Goal: Check status: Check status

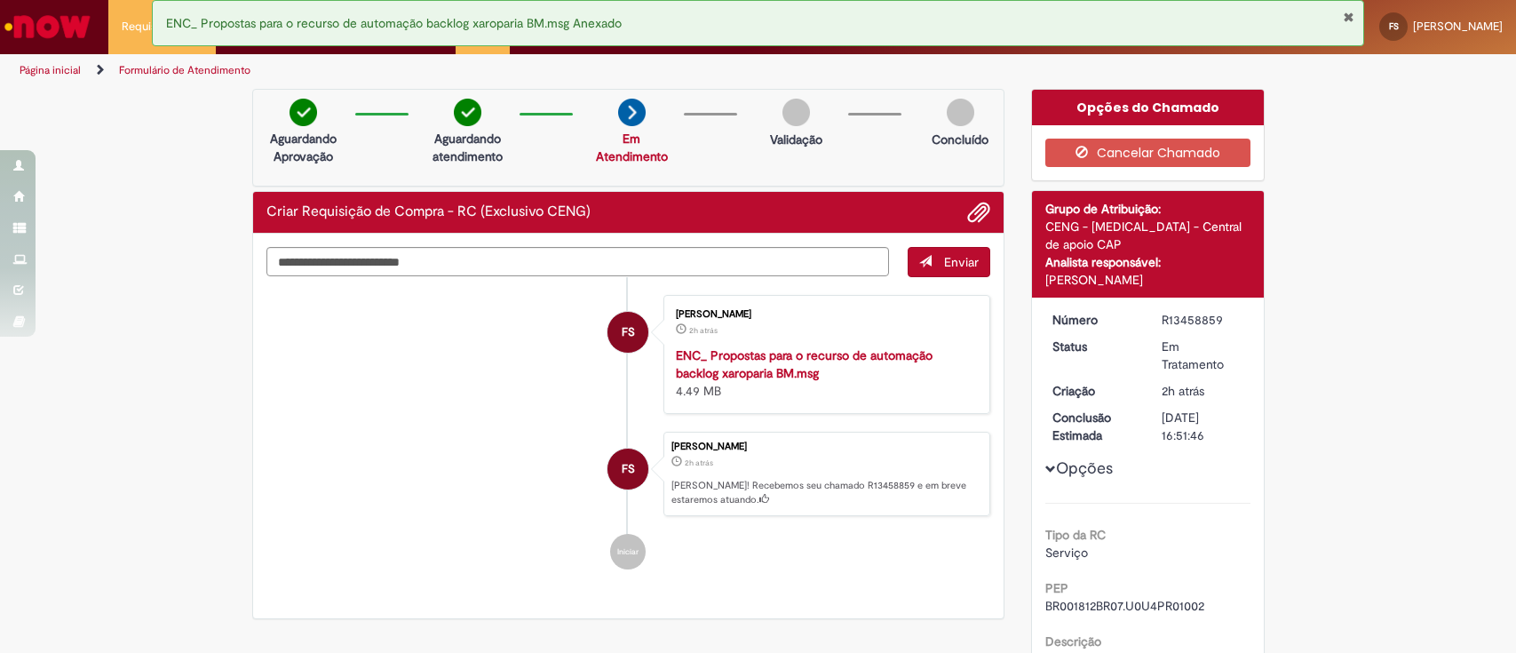
click at [0, 0] on link "Exibir Todas as Solicitações" at bounding box center [0, 0] width 0 height 0
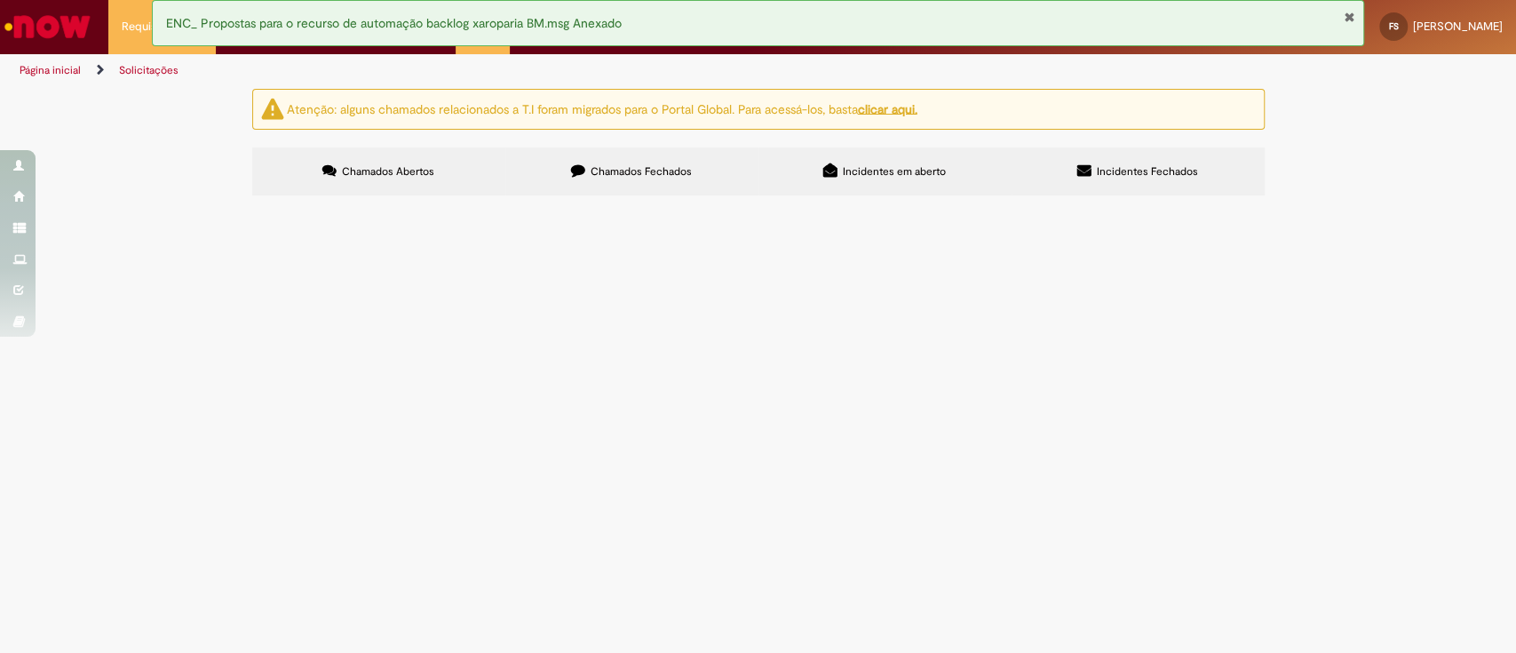
click at [0, 0] on span "R13458259" at bounding box center [0, 0] width 0 height 0
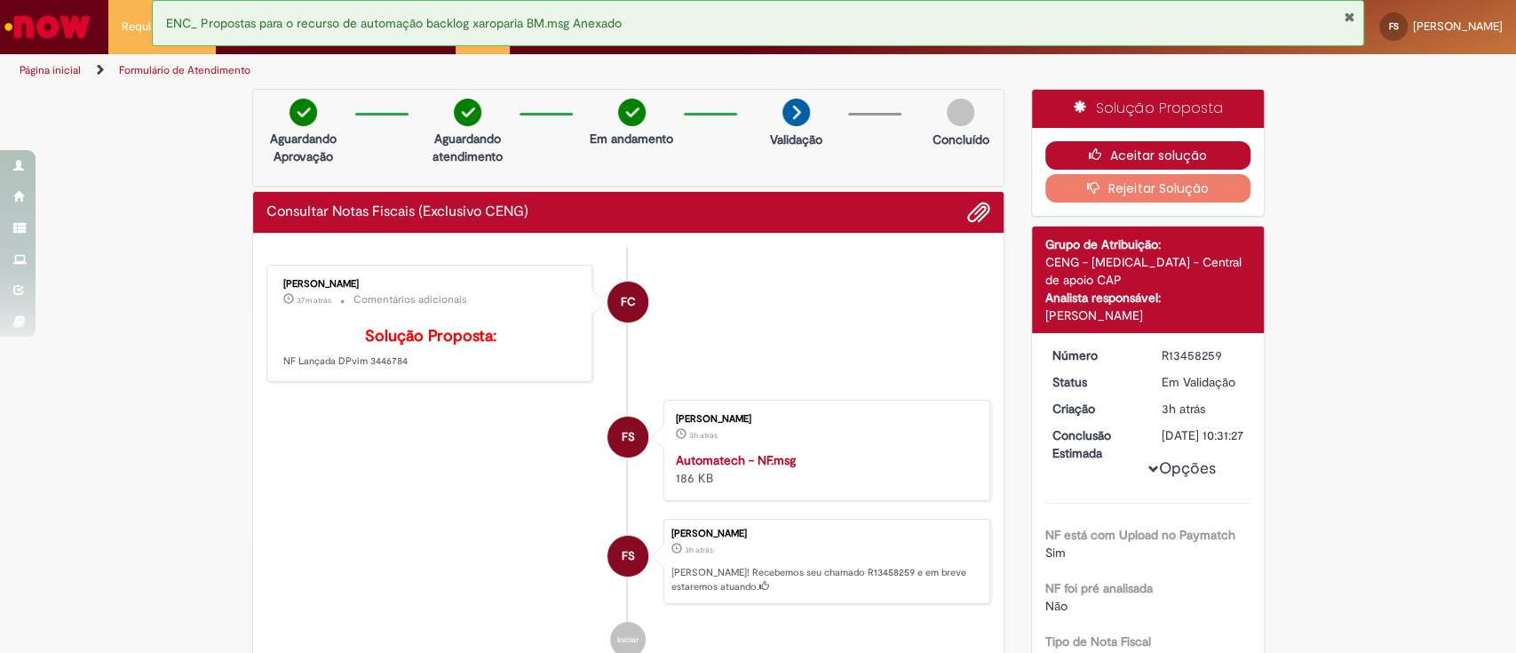
click at [1097, 155] on icon "button" at bounding box center [1099, 154] width 21 height 12
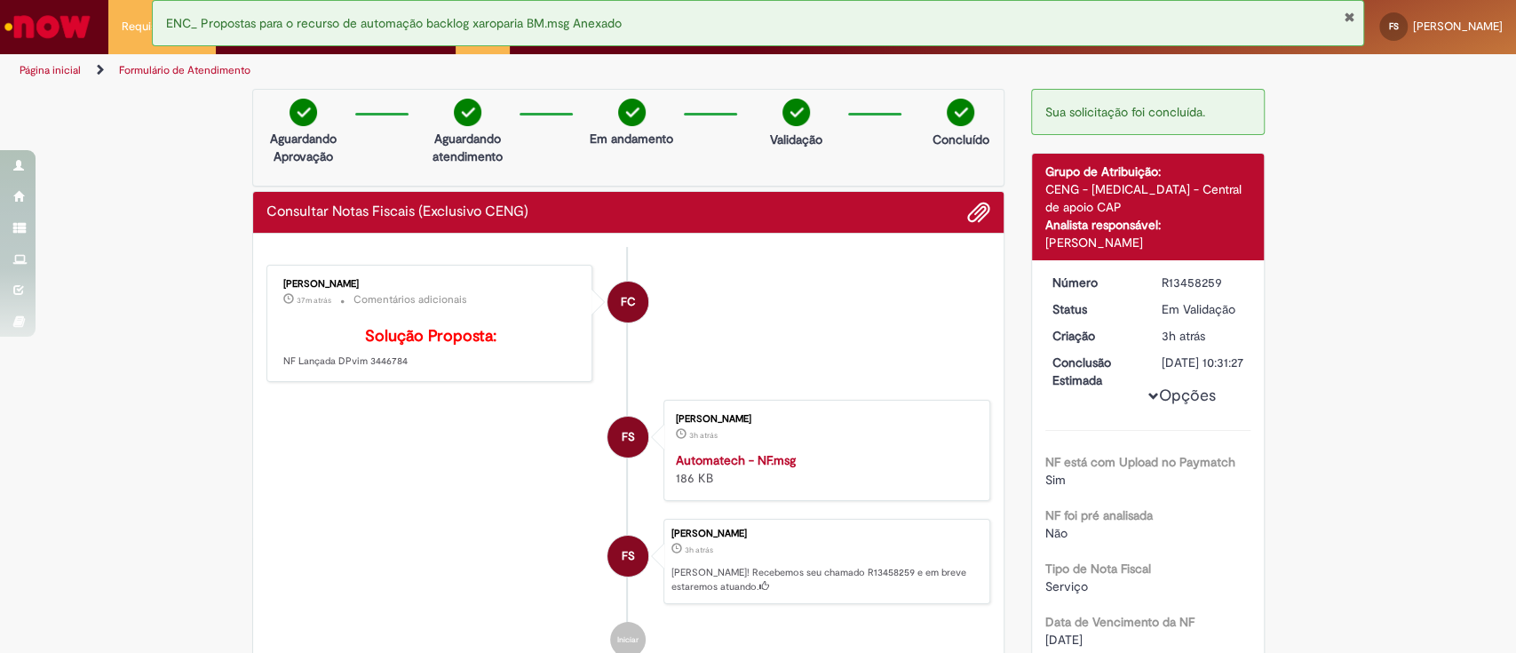
click at [1351, 12] on button "Fechar Notificação" at bounding box center [1349, 17] width 12 height 14
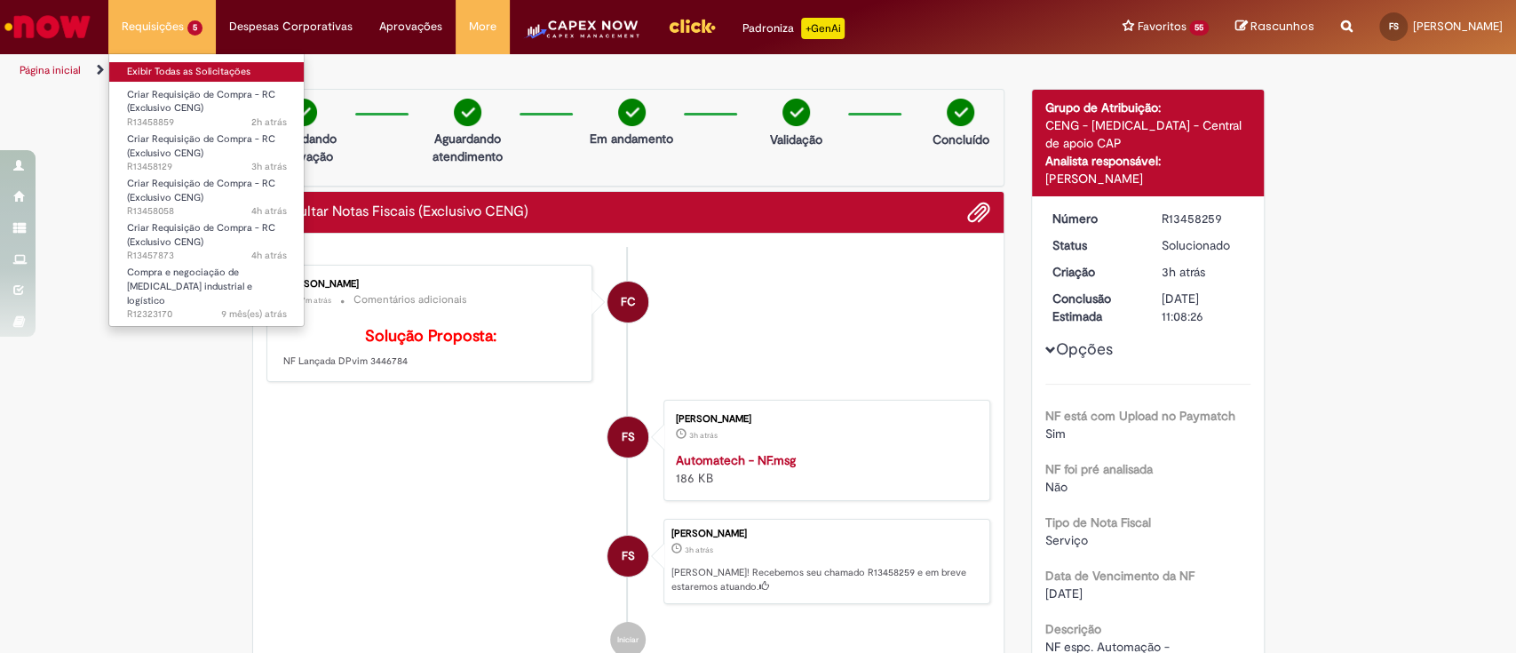
click at [156, 67] on link "Exibir Todas as Solicitações" at bounding box center [206, 72] width 195 height 20
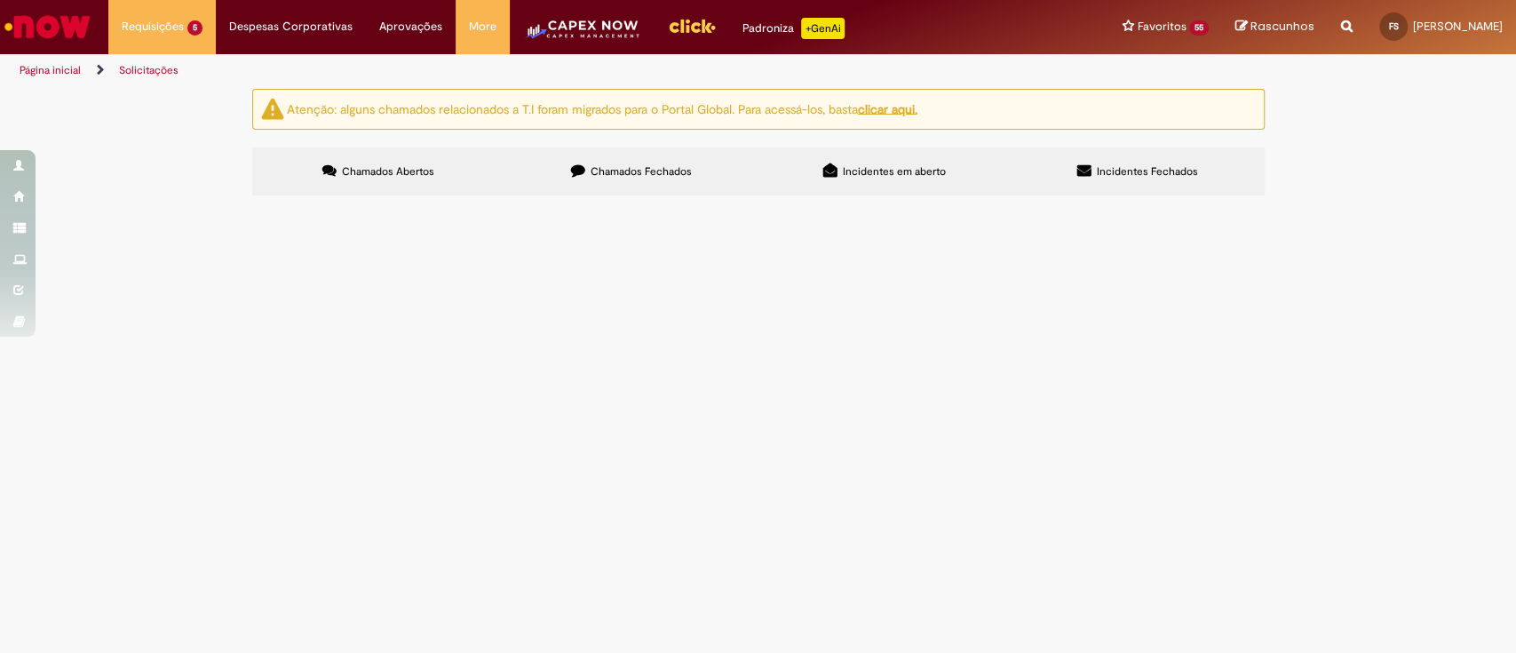
click at [0, 0] on span "R13458859" at bounding box center [0, 0] width 0 height 0
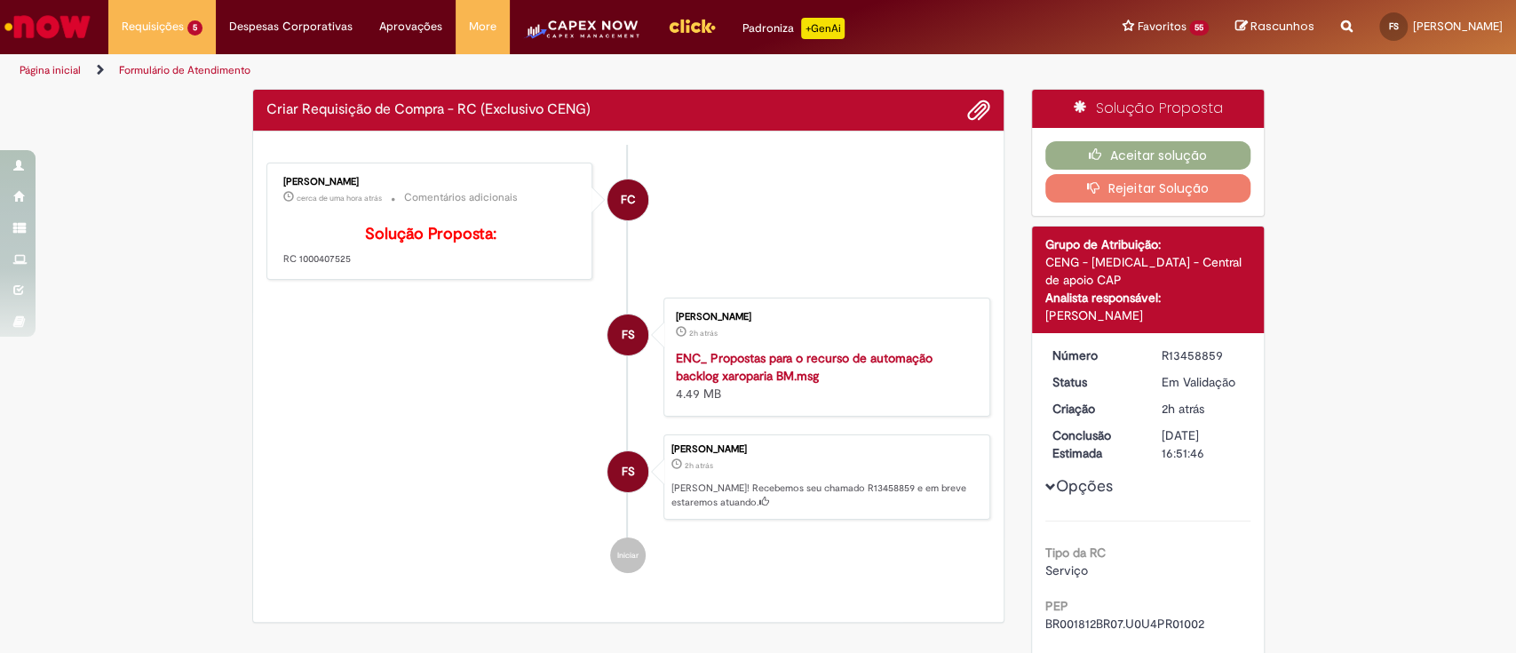
click at [313, 266] on p "Solução Proposta: RC 1000407525" at bounding box center [431, 246] width 296 height 41
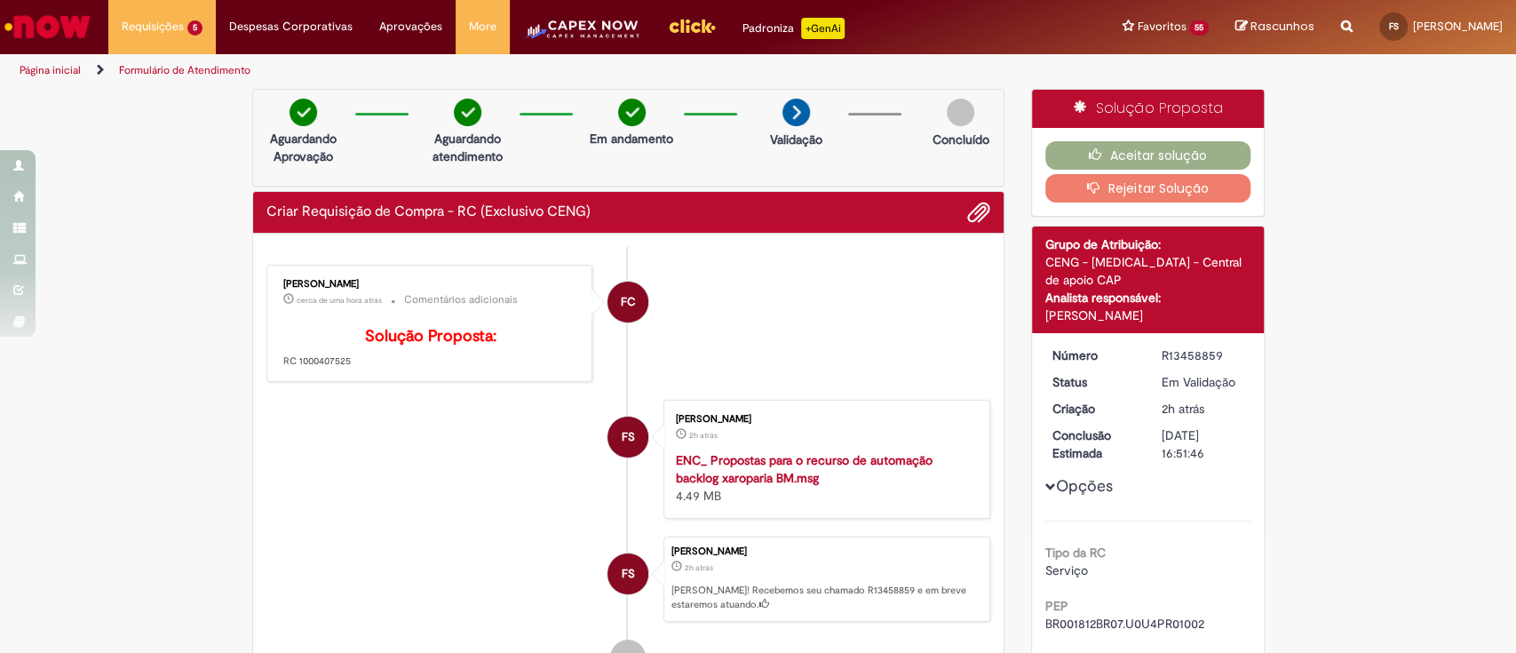
click at [313, 284] on div "[PERSON_NAME] cerca de uma hora atrás cerca de uma hora atrás Comentários adici…" at bounding box center [430, 323] width 316 height 107
copy div "[PERSON_NAME] cerca de uma hora atrás cerca de uma hora atrás Comentários adici…"
click at [307, 369] on p "Solução Proposta: RC 1000407525" at bounding box center [431, 348] width 296 height 41
copy p "1000407525"
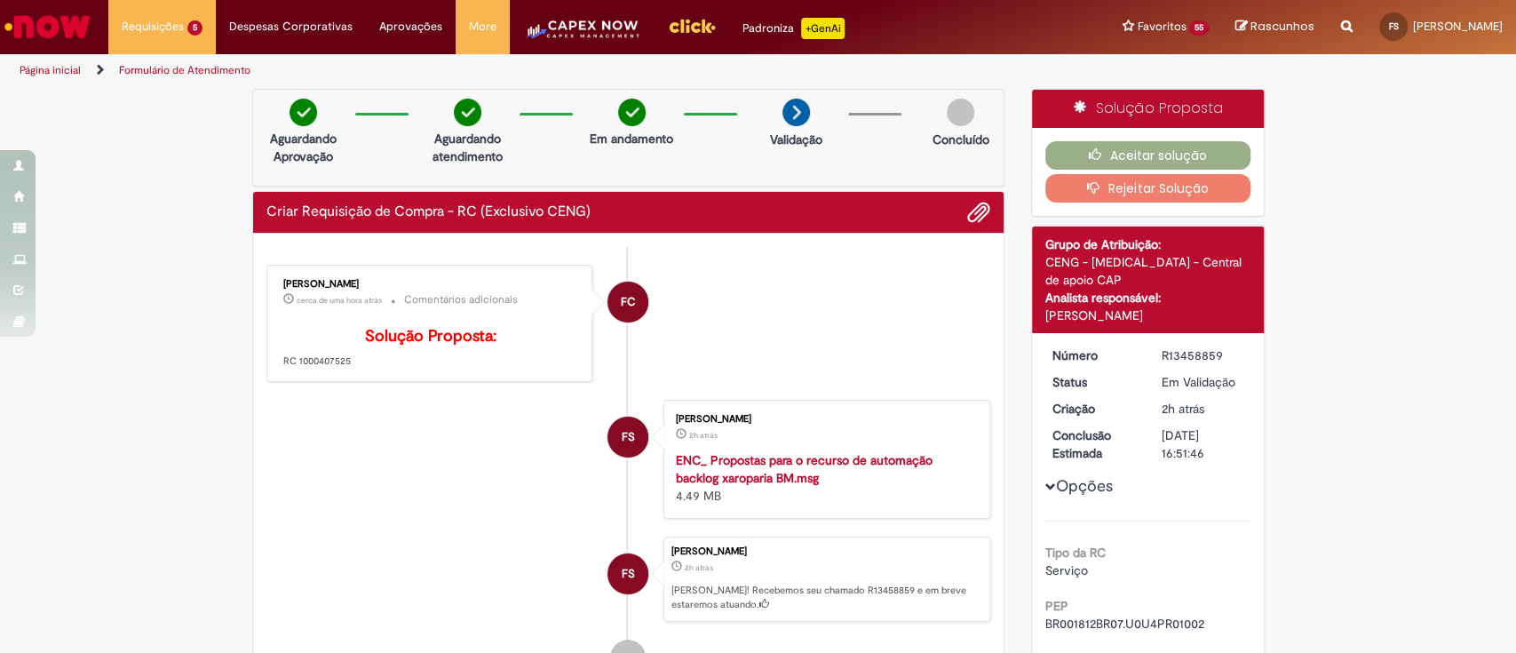
click at [784, 486] on strong "ENC_ Propostas para o recurso de automação backlog xaroparia BM.msg" at bounding box center [804, 469] width 257 height 34
click at [1076, 149] on button "Aceitar solução" at bounding box center [1147, 155] width 205 height 28
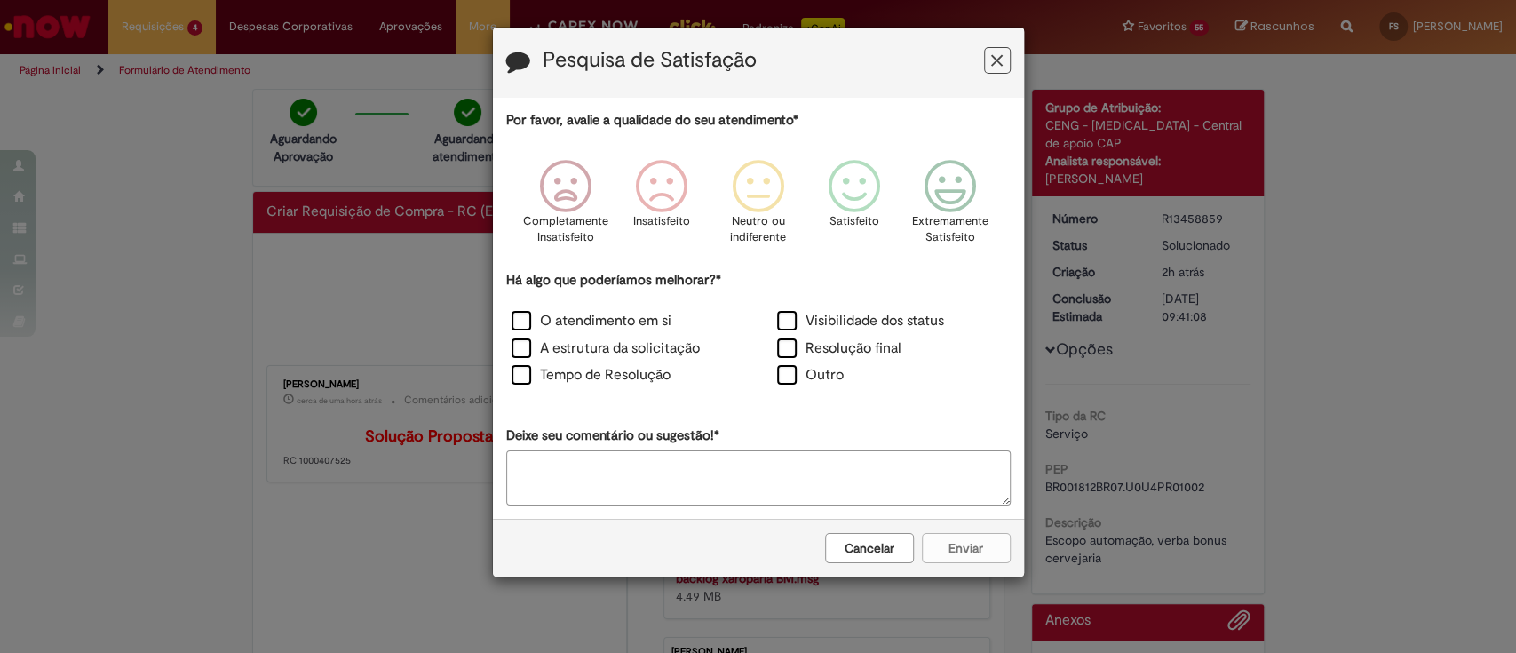
click at [156, 60] on div "Pesquisa de Satisfação Por favor, avalie a qualidade do seu atendimento* Comple…" at bounding box center [758, 326] width 1516 height 653
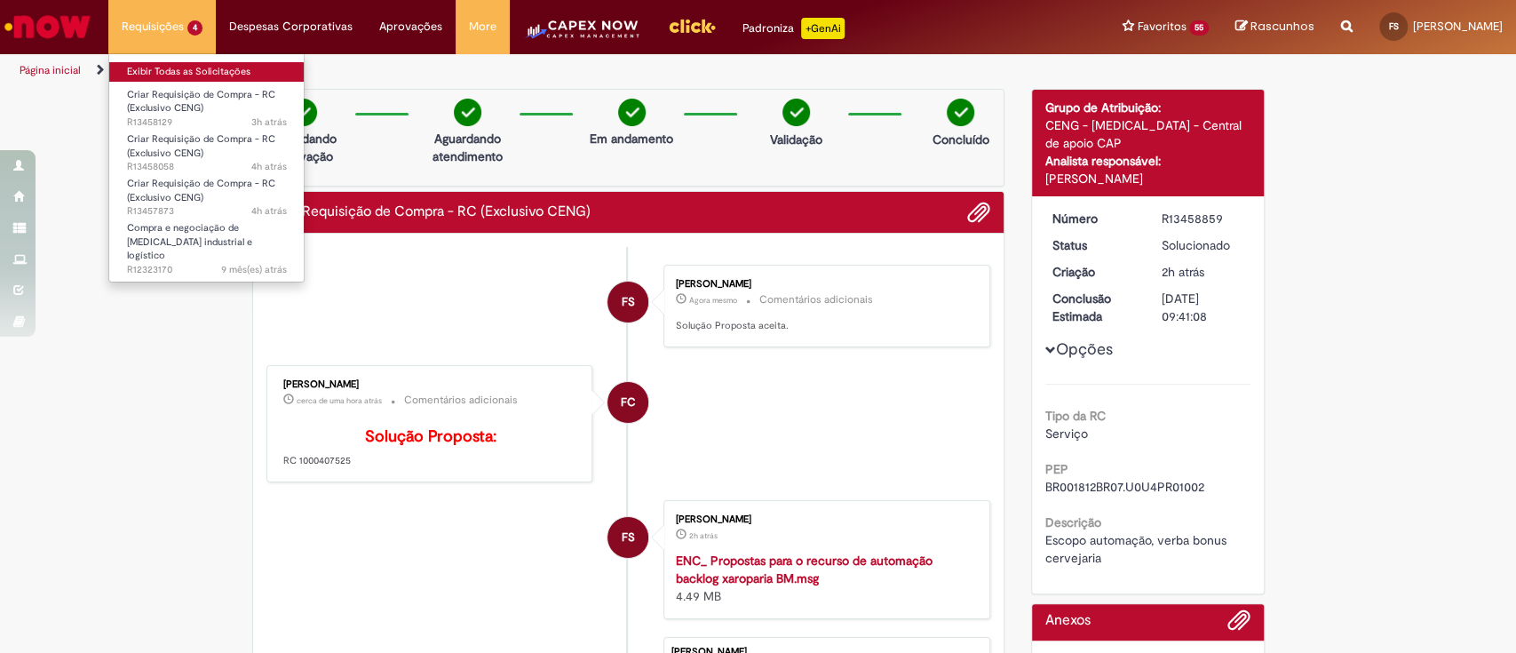
click at [139, 67] on link "Exibir Todas as Solicitações" at bounding box center [206, 72] width 195 height 20
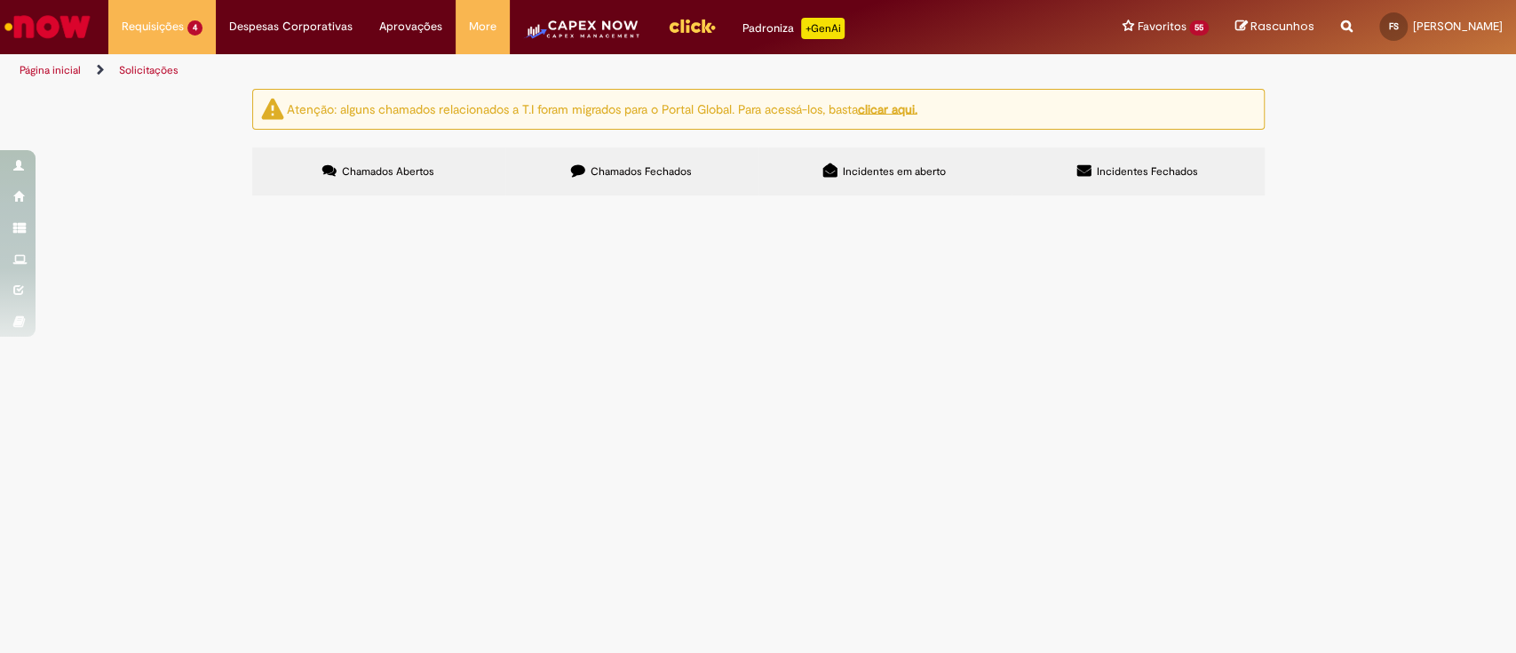
click at [0, 0] on span "R13458058" at bounding box center [0, 0] width 0 height 0
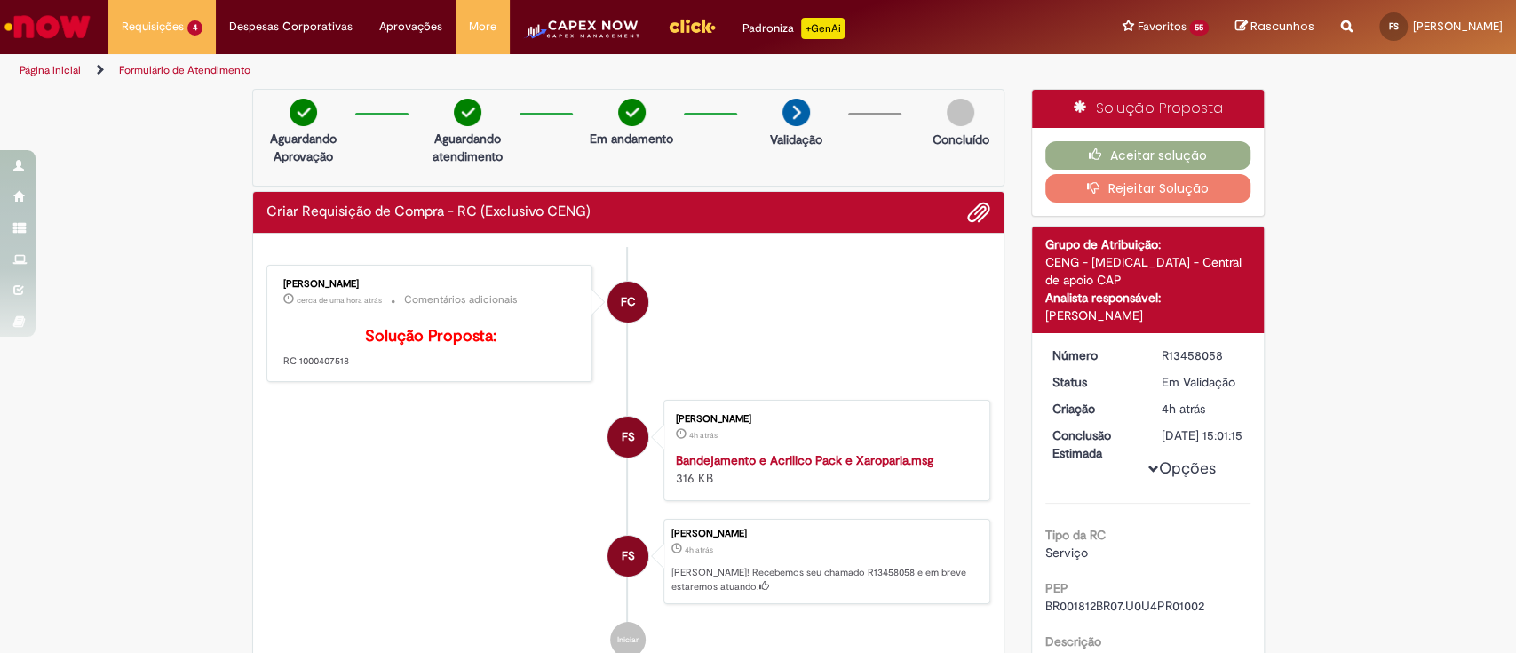
click at [317, 285] on div "[PERSON_NAME]" at bounding box center [431, 284] width 296 height 11
click at [312, 369] on p "Solução Proposta: RC 1000407518" at bounding box center [431, 348] width 296 height 41
copy p "1000407518"
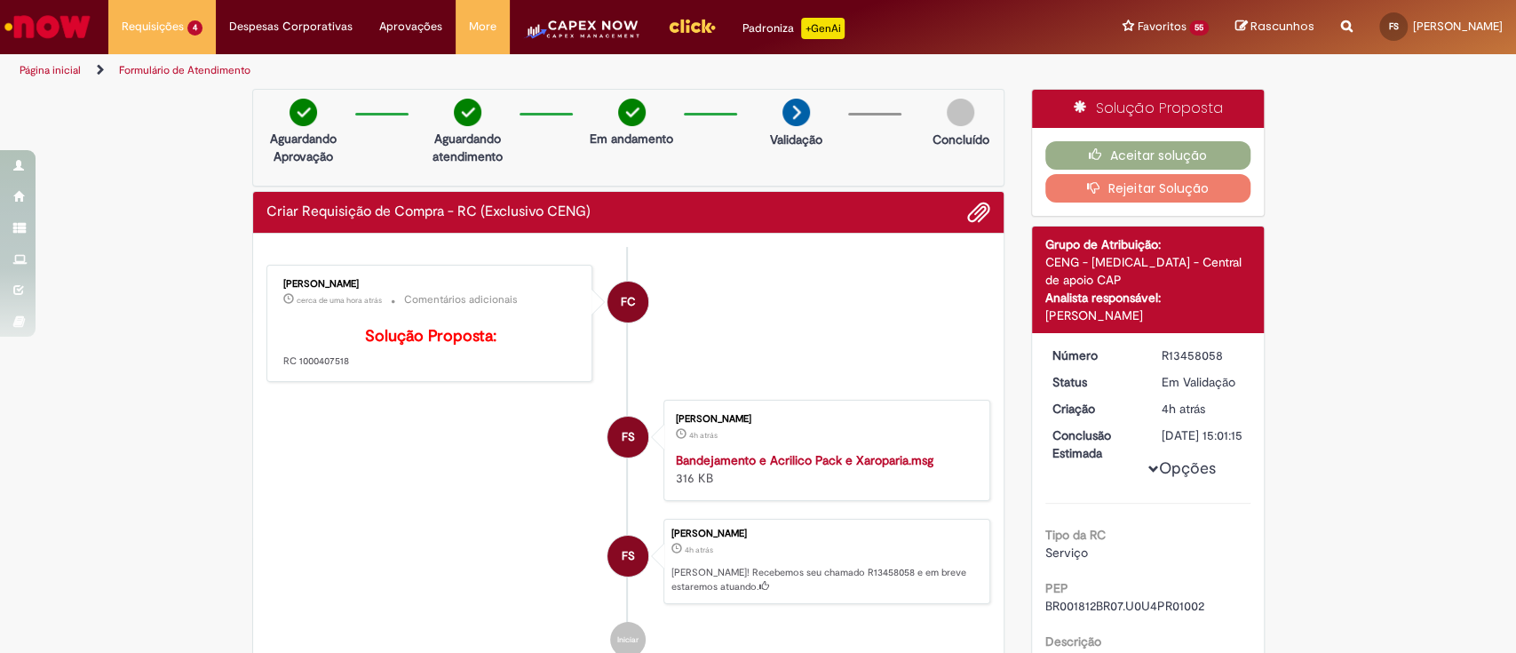
click at [756, 468] on strong "Bandejamento e Acrilico Pack e Xaroparia.msg" at bounding box center [805, 460] width 258 height 16
click at [1090, 152] on icon "button" at bounding box center [1099, 154] width 21 height 12
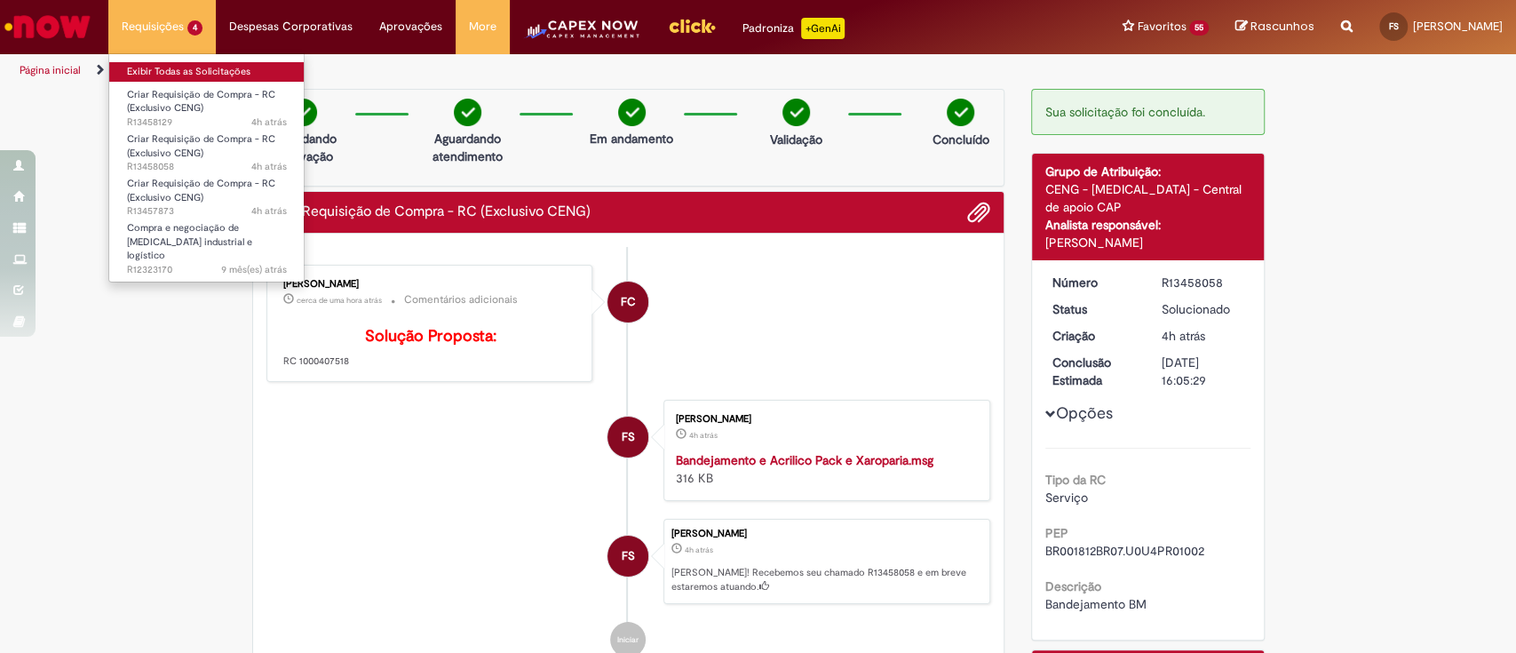
click at [150, 64] on link "Formulário de Atendimento" at bounding box center [184, 70] width 131 height 14
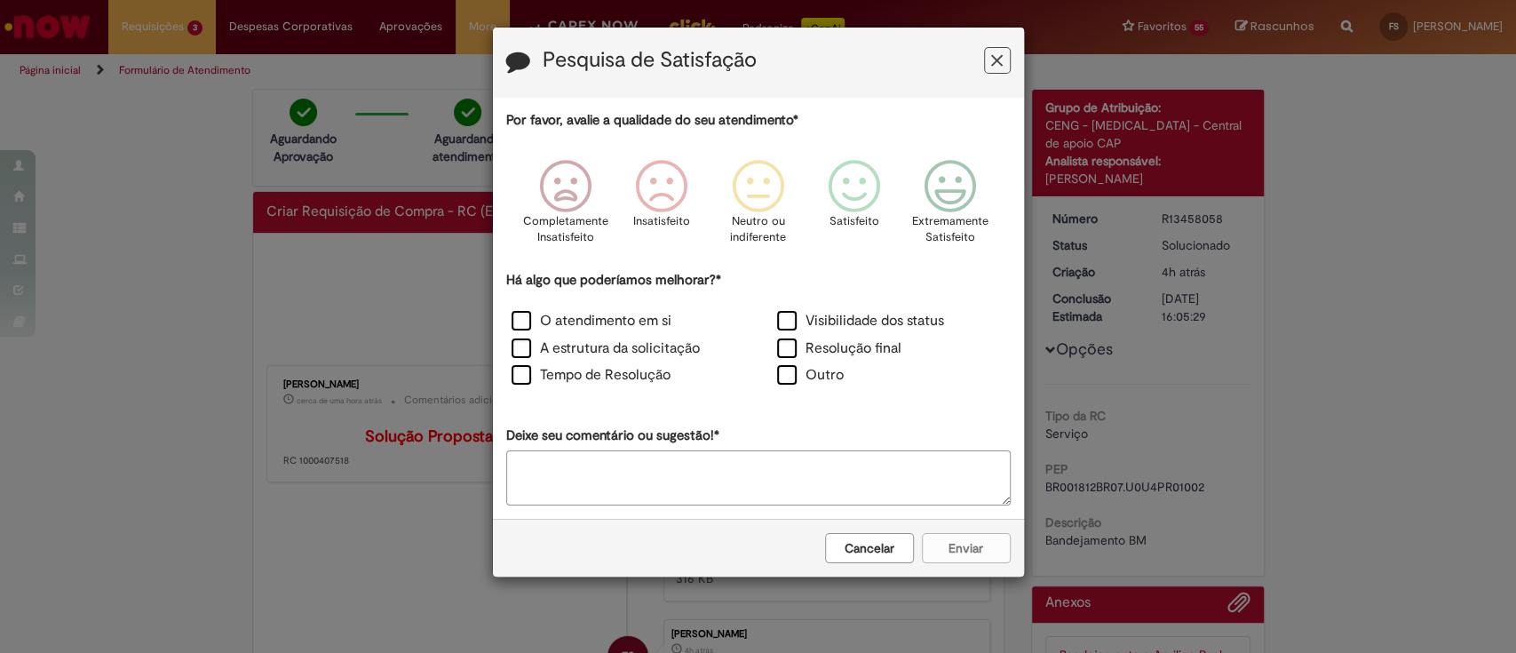
click at [1000, 58] on icon "Feedback" at bounding box center [997, 61] width 12 height 19
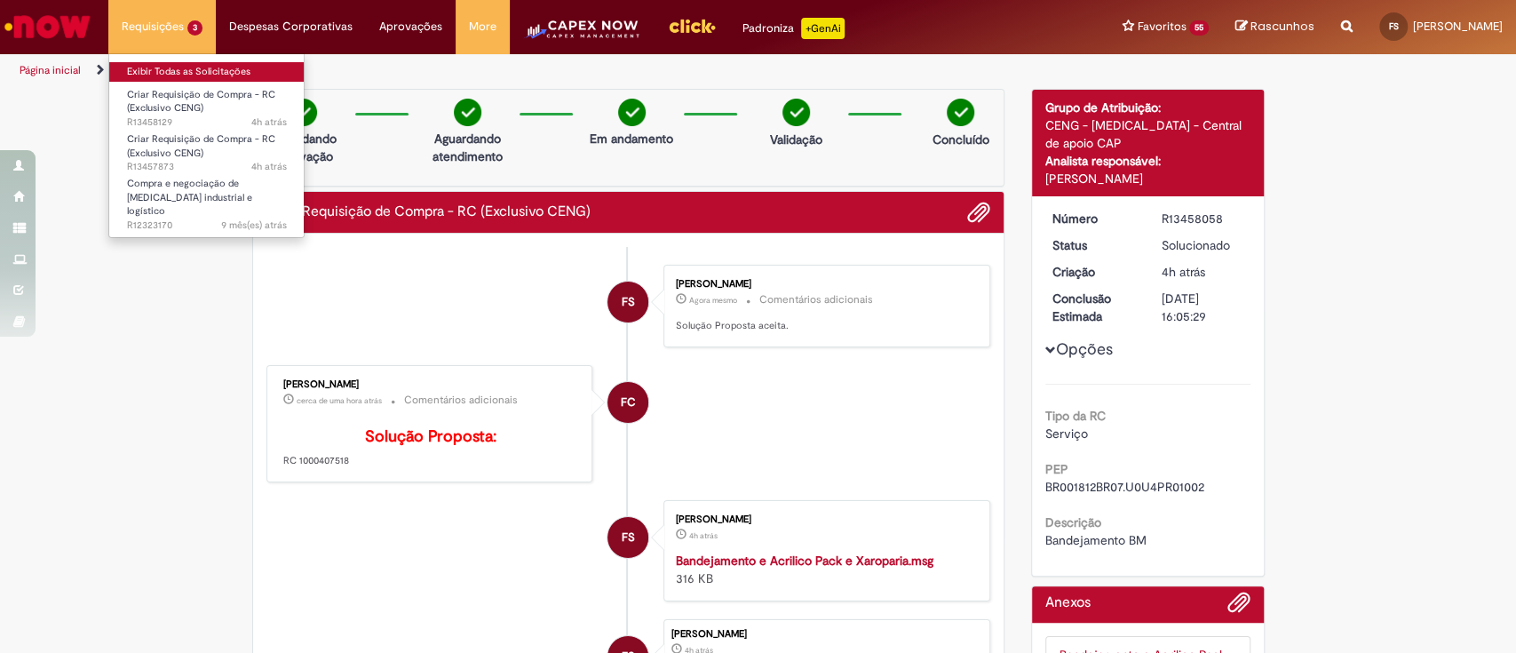
click at [147, 67] on link "Exibir Todas as Solicitações" at bounding box center [206, 72] width 195 height 20
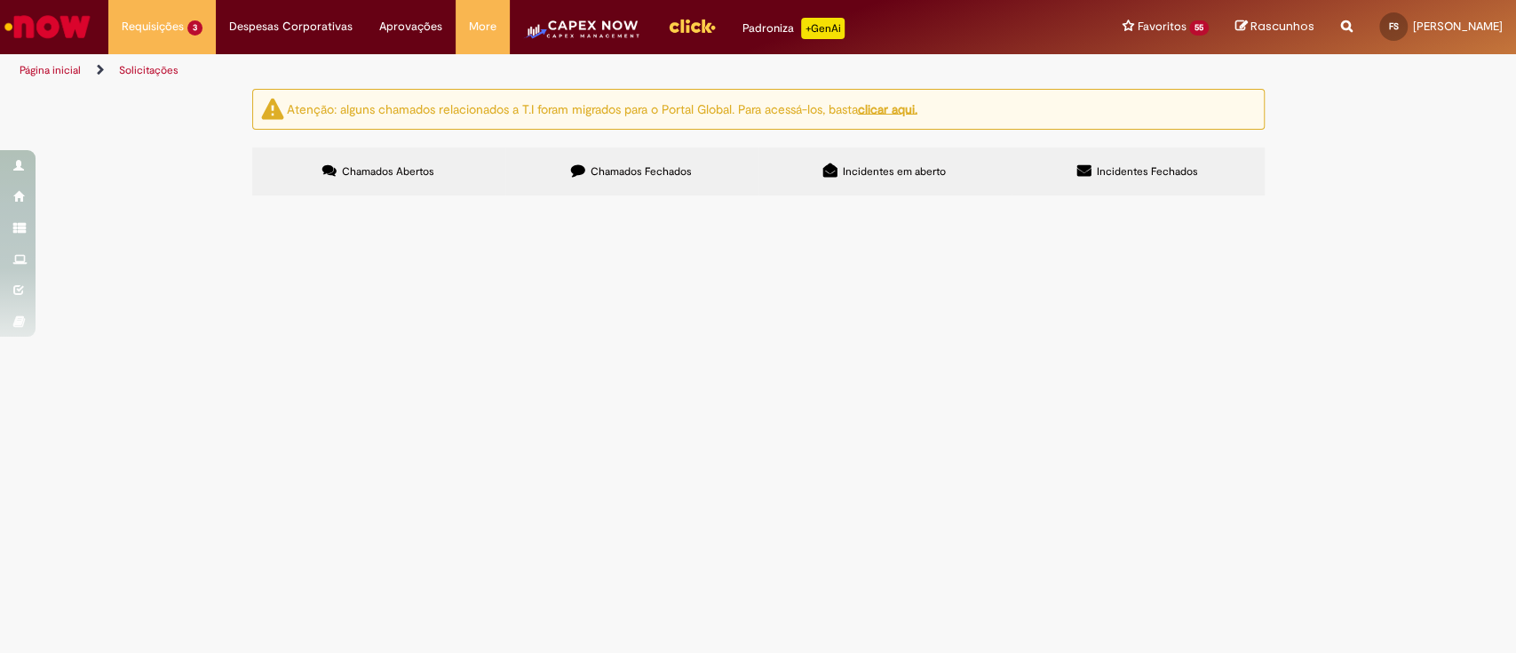
click at [0, 0] on span "R13458129" at bounding box center [0, 0] width 0 height 0
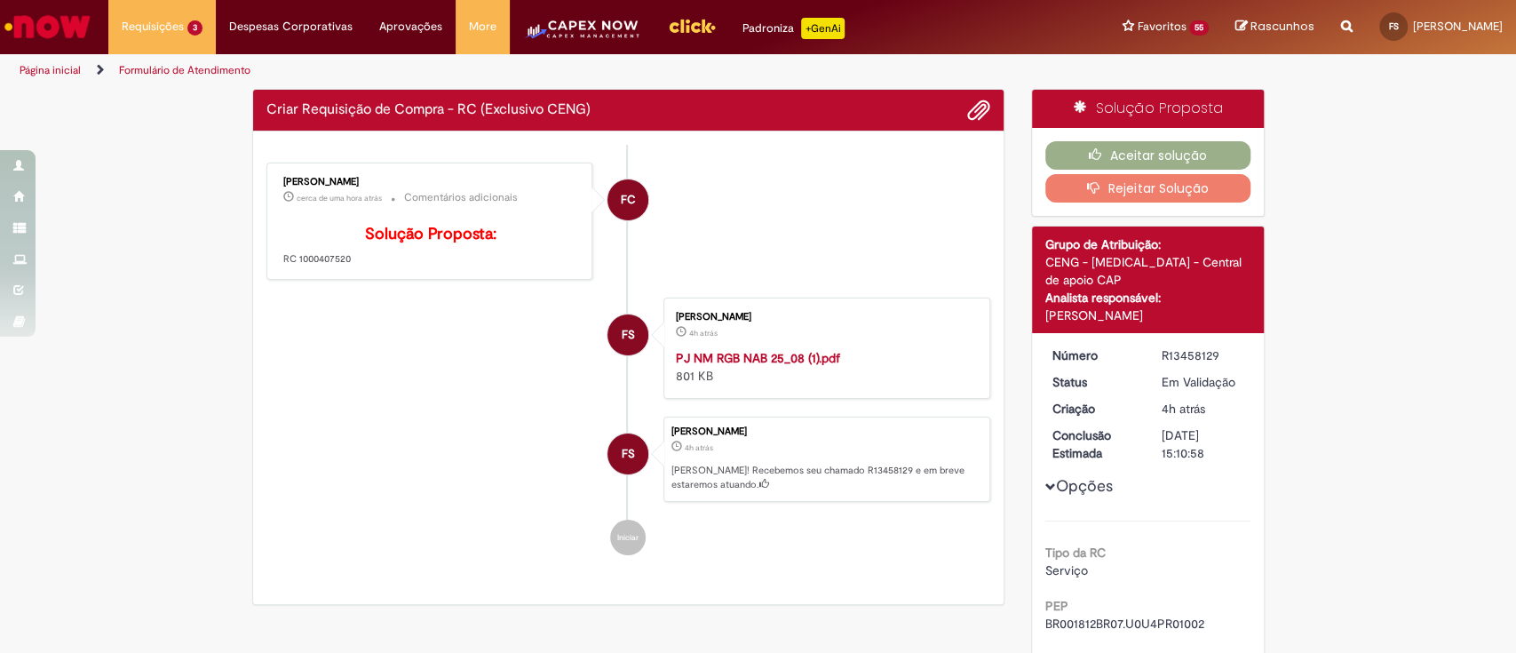
click at [306, 266] on p "Solução Proposta: RC 1000407520" at bounding box center [431, 246] width 296 height 41
click at [306, 275] on div "[PERSON_NAME] cerca de uma hora atrás cerca de uma hora atrás Comentários adici…" at bounding box center [430, 221] width 316 height 107
copy div "[PERSON_NAME] cerca de uma hora atrás cerca de uma hora atrás Comentários adici…"
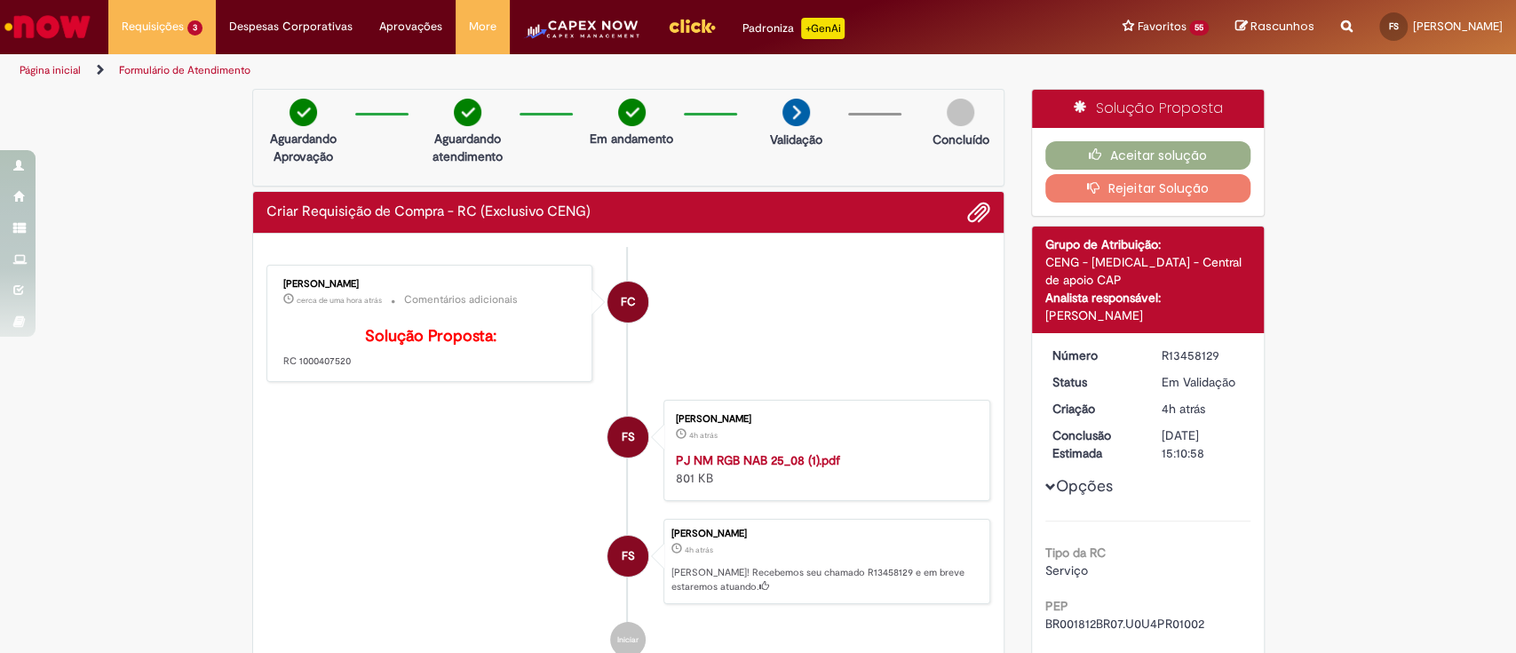
click at [301, 369] on p "Solução Proposta: RC 1000407520" at bounding box center [431, 348] width 296 height 41
copy p "1000407520"
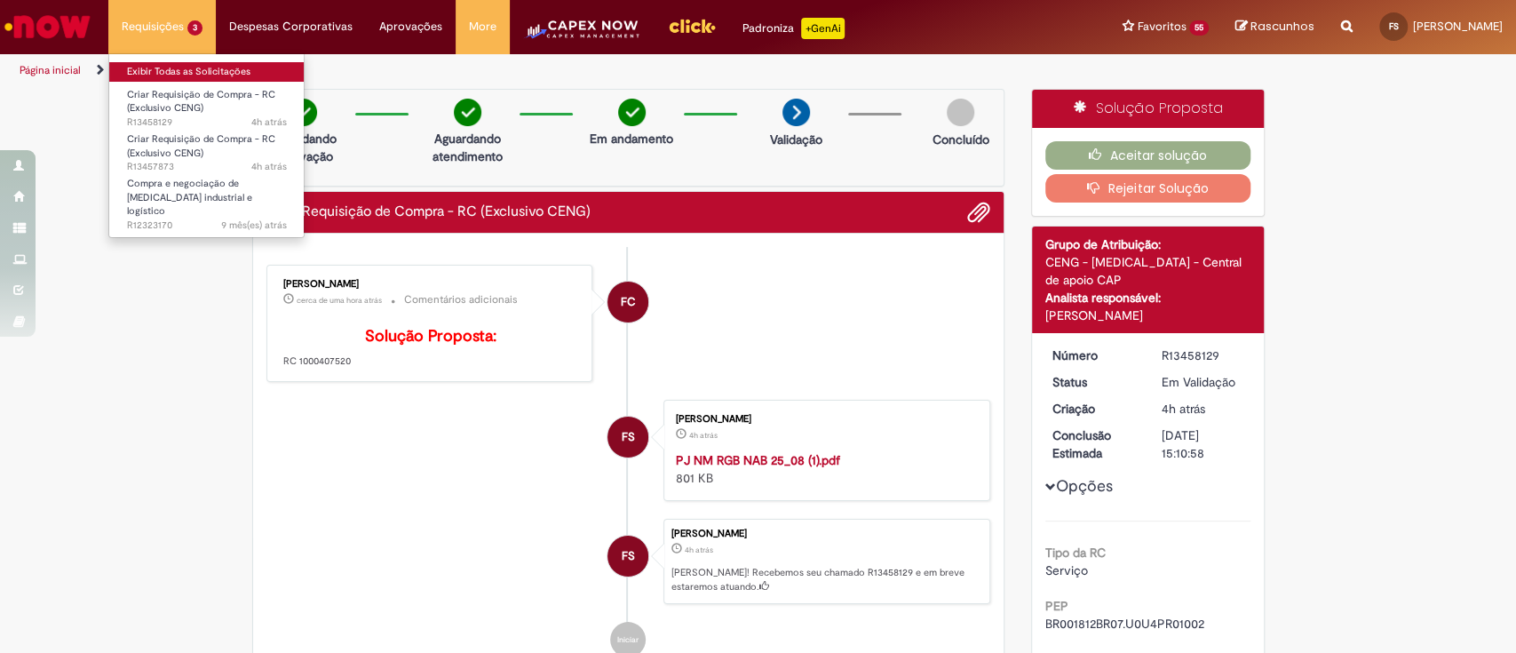
click at [156, 75] on link "Exibir Todas as Solicitações" at bounding box center [206, 72] width 195 height 20
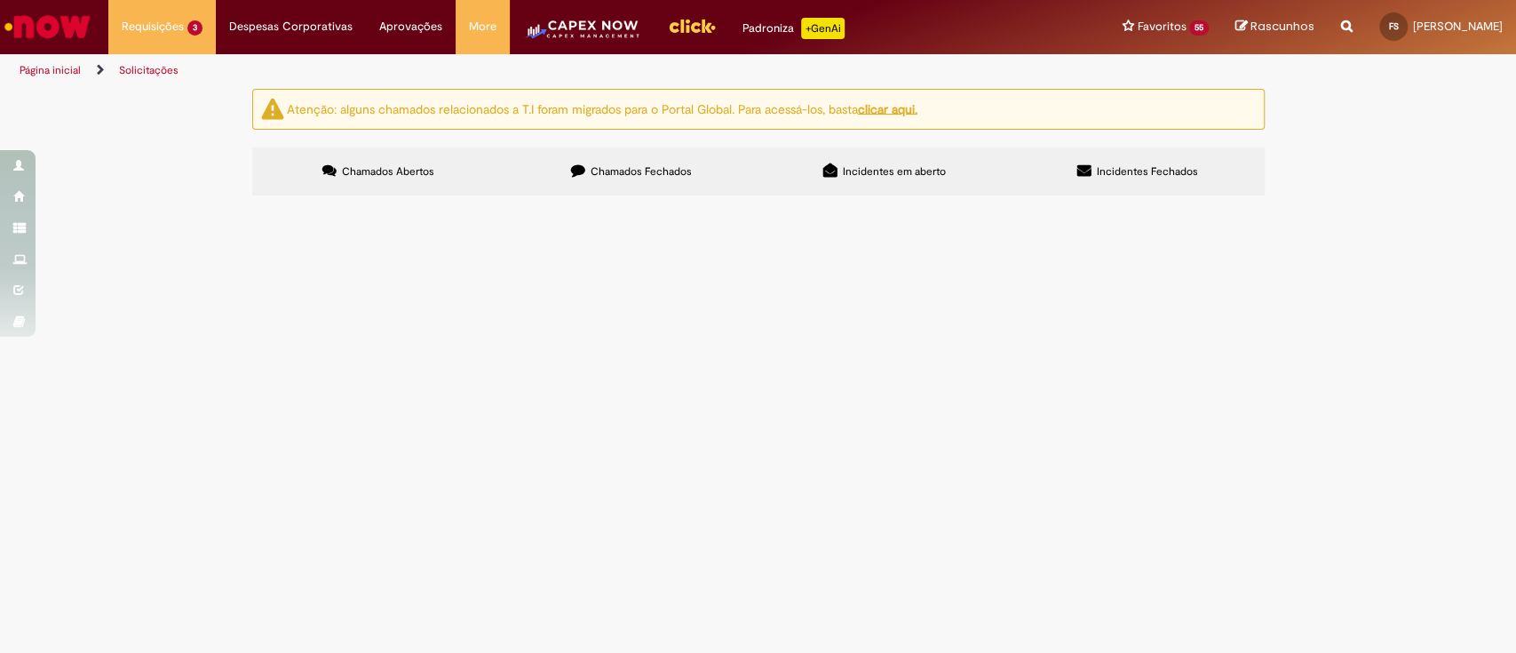
click at [0, 0] on span "R13457873" at bounding box center [0, 0] width 0 height 0
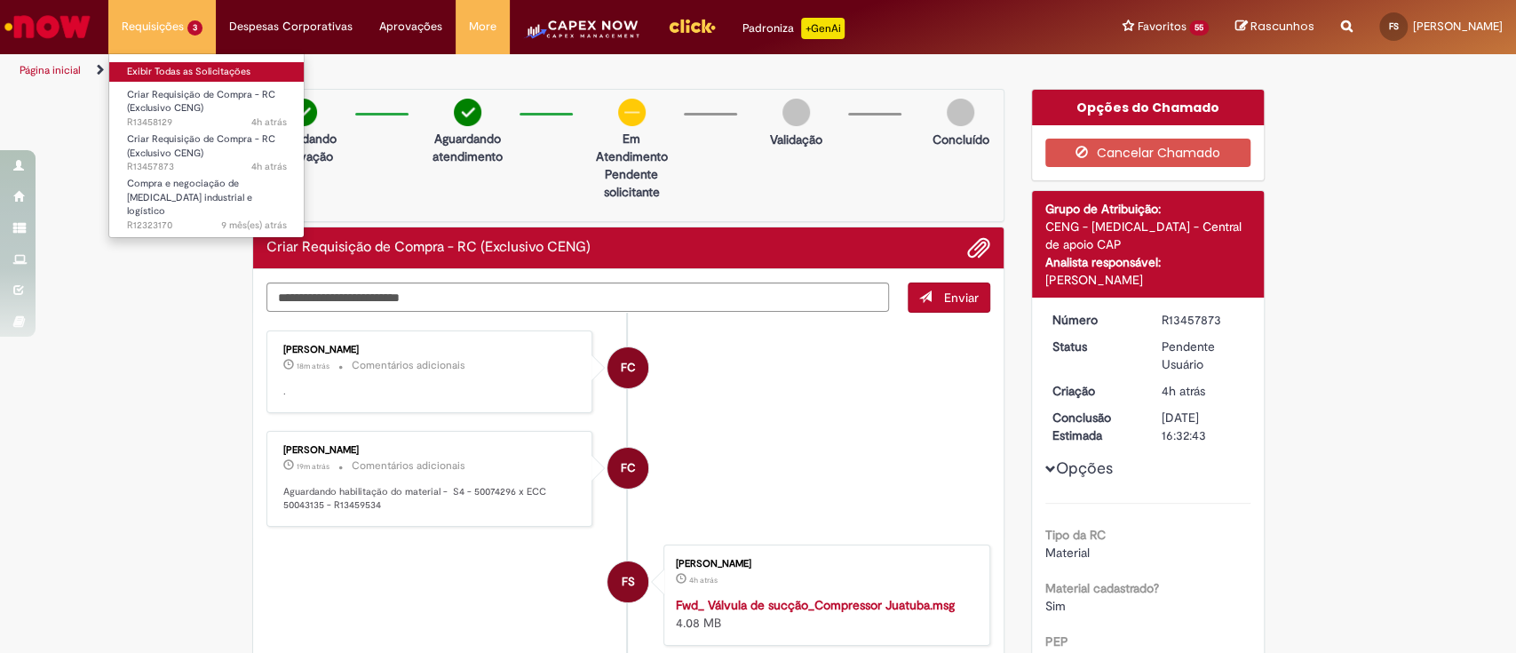
click at [159, 67] on link "Exibir Todas as Solicitações" at bounding box center [206, 72] width 195 height 20
